Goal: Transaction & Acquisition: Book appointment/travel/reservation

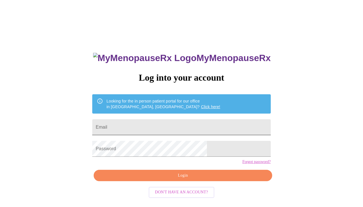
click at [139, 127] on input "Email" at bounding box center [181, 127] width 178 height 16
type input "[EMAIL_ADDRESS][DOMAIN_NAME]"
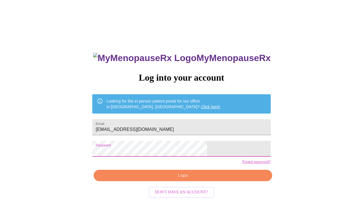
click at [184, 179] on span "Login" at bounding box center [182, 175] width 165 height 7
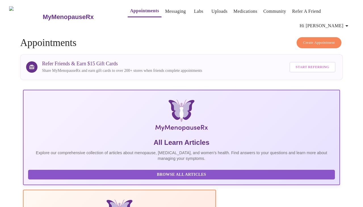
click at [194, 9] on link "Labs" at bounding box center [198, 11] width 9 height 8
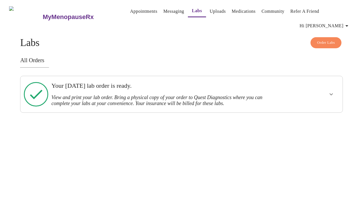
click at [334, 91] on icon "show more" at bounding box center [331, 94] width 7 height 7
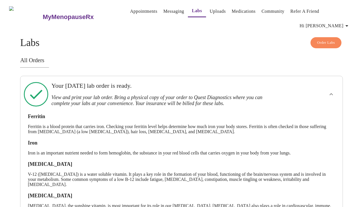
click at [140, 9] on link "Appointments" at bounding box center [143, 11] width 27 height 8
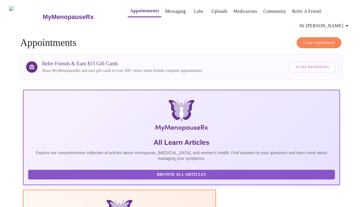
click at [322, 40] on span "Create Appointment" at bounding box center [319, 42] width 32 height 7
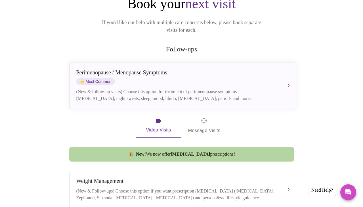
scroll to position [75, 0]
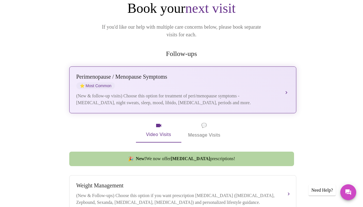
click at [240, 92] on div "(New & follow-up visits) Choose this option for treatment of peri/menopause sym…" at bounding box center [176, 99] width 201 height 14
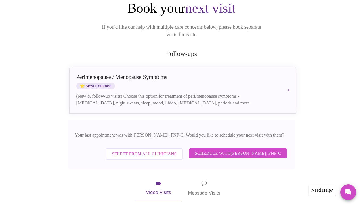
click at [210, 149] on span "Schedule with [PERSON_NAME], FNP-C" at bounding box center [238, 152] width 86 height 7
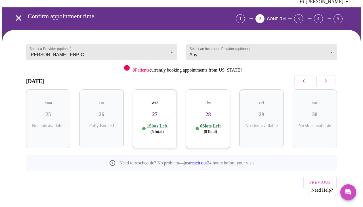
click at [154, 111] on h3 "27" at bounding box center [154, 114] width 35 height 6
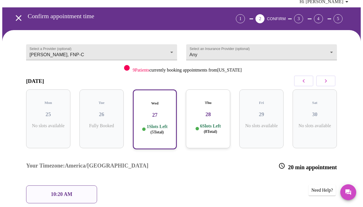
click at [199, 116] on div "Thu 28 6 Slots Left ( 8 Total)" at bounding box center [208, 118] width 44 height 59
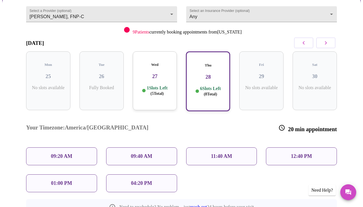
scroll to position [64, 0]
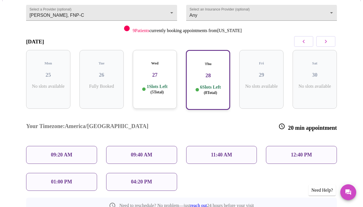
click at [327, 43] on icon "button" at bounding box center [325, 41] width 7 height 7
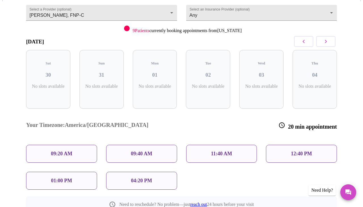
scroll to position [24, 0]
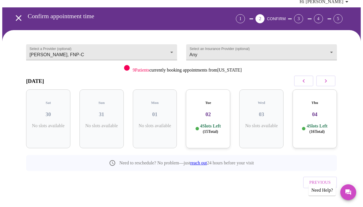
click at [208, 111] on h3 "02" at bounding box center [207, 114] width 35 height 6
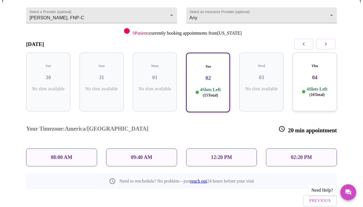
scroll to position [62, 0]
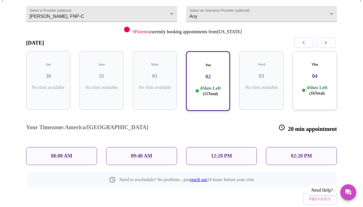
click at [142, 153] on p "09:40 AM" at bounding box center [142, 156] width 22 height 6
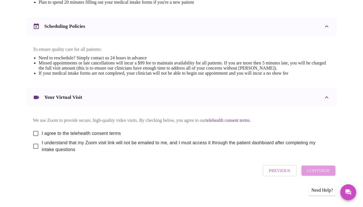
scroll to position [214, 0]
click at [35, 131] on input "I agree to the telehealth consent terms" at bounding box center [36, 133] width 12 height 12
checkbox input "true"
click at [35, 146] on input "I understand that my Zoom visit link will not be emailed to me, and I must acce…" at bounding box center [36, 146] width 12 height 12
checkbox input "true"
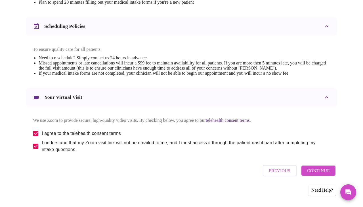
click at [325, 171] on span "Continue" at bounding box center [318, 170] width 23 height 7
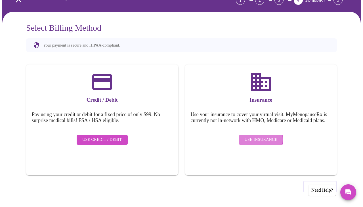
click at [256, 141] on span "Use Insurance" at bounding box center [260, 139] width 33 height 7
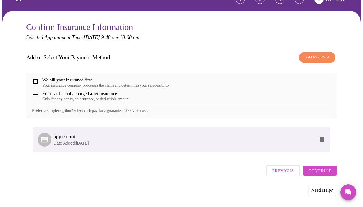
scroll to position [47, 0]
click at [328, 173] on span "Continue" at bounding box center [319, 170] width 23 height 7
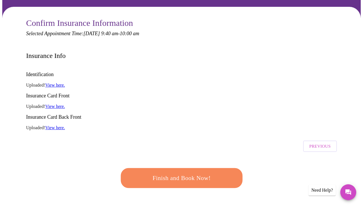
click at [215, 173] on span "Finish and Book Now!" at bounding box center [181, 178] width 105 height 10
